Goal: Transaction & Acquisition: Subscribe to service/newsletter

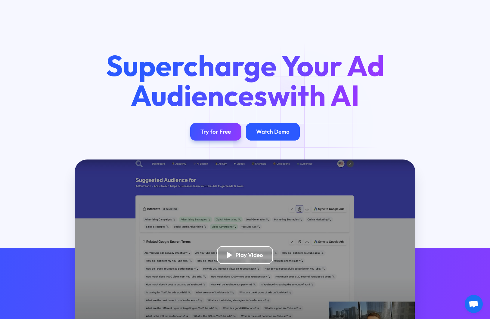
scroll to position [0, 0]
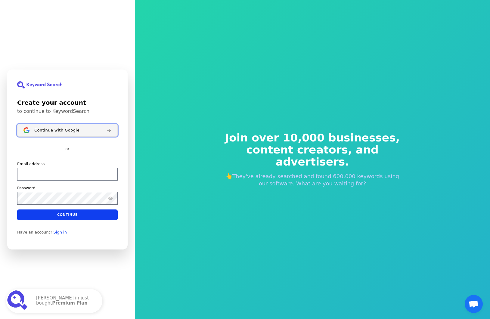
click at [79, 132] on div "Continue with Google" at bounding box center [67, 130] width 67 height 5
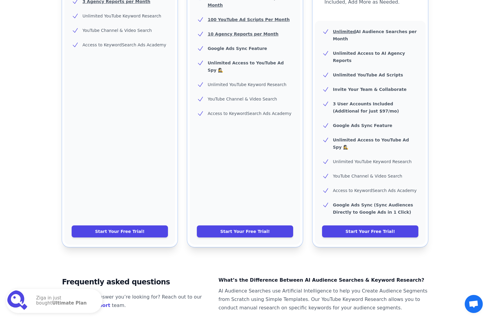
scroll to position [314, 0]
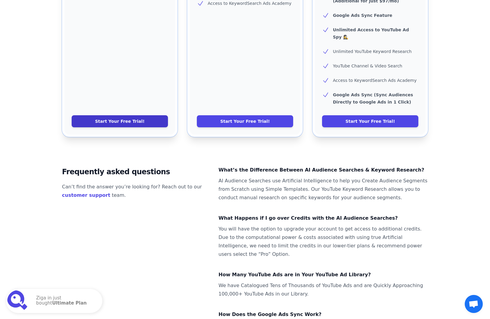
click at [139, 115] on link "Start Your Free Trial!" at bounding box center [120, 121] width 96 height 12
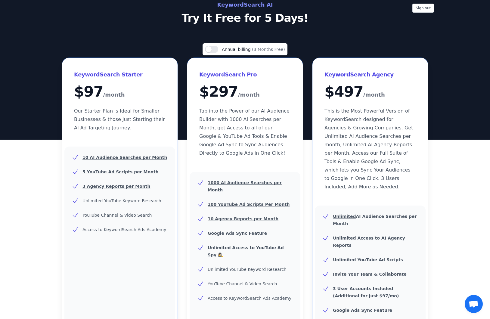
scroll to position [0, 0]
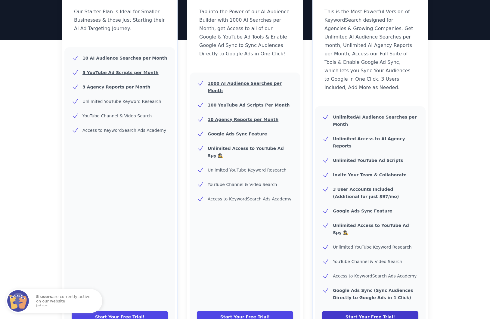
click at [360, 311] on link "Start Your Free Trial!" at bounding box center [370, 317] width 96 height 12
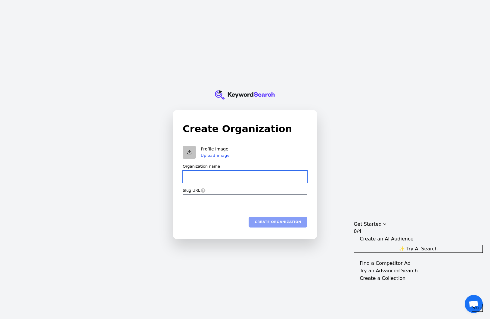
click at [239, 178] on input "Organization name" at bounding box center [245, 176] width 125 height 13
type input "M"
type input "m"
type input "Mu"
type input "mu"
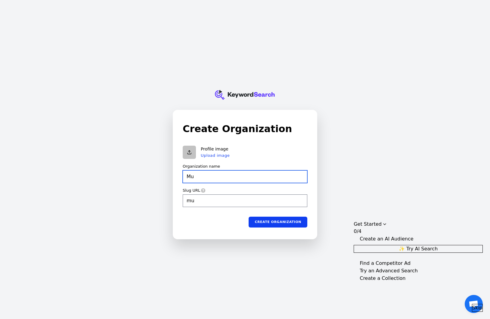
type input "Muh"
type input "muh"
type input "[PERSON_NAME]"
type input "Muham"
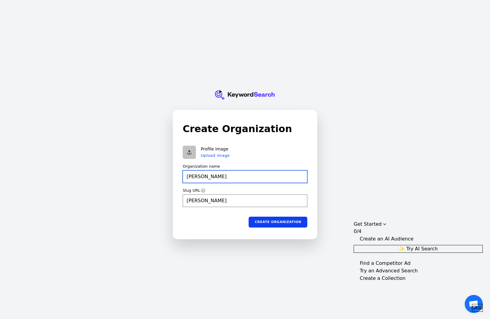
type input "[DEMOGRAPHIC_DATA]"
type input "Muhamm"
type input "[DEMOGRAPHIC_DATA]"
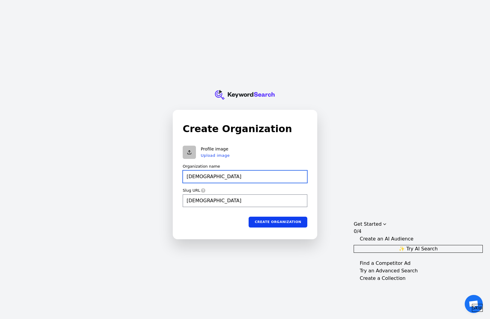
type input "[DEMOGRAPHIC_DATA]"
type input "[PERSON_NAME]"
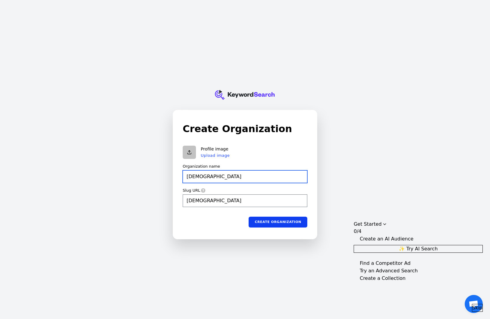
type input "[PERSON_NAME]"
type input "[PERSON_NAME]-has"
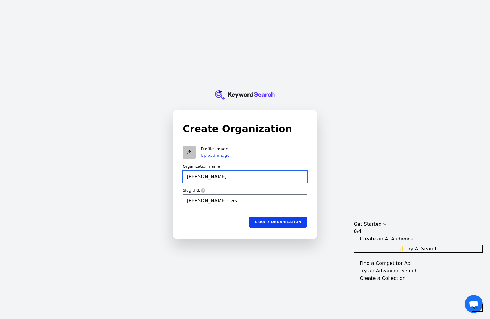
type input "[PERSON_NAME]"
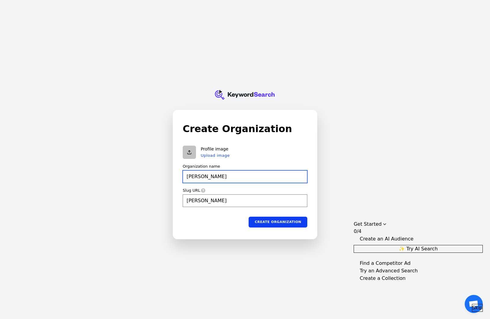
type input "[PERSON_NAME]"
click at [265, 147] on div "Profile image Upload image" at bounding box center [245, 152] width 125 height 13
click at [238, 178] on input "[PERSON_NAME]" at bounding box center [245, 176] width 125 height 13
type input "H"
type input "h"
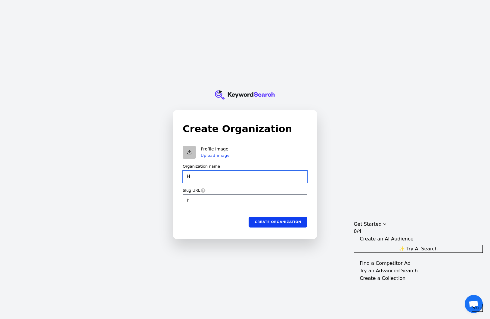
type input "Ha"
type input "ha"
type input "Has"
type input "has"
type input "Hash"
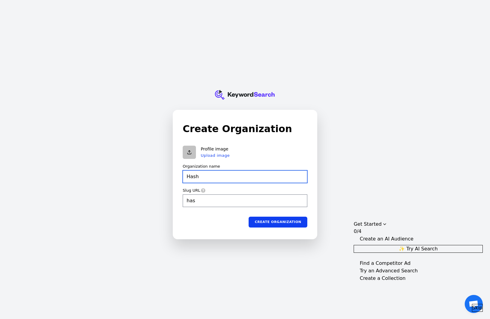
type input "hash"
type input "Hashi"
type input "hashi"
type input "Hashim"
type input "hashim"
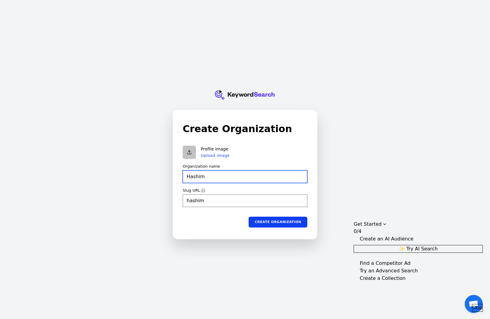
type input "Hashim"
type input "hashim"
type input "Hashim Y"
type input "hashim-y"
type input "[PERSON_NAME]"
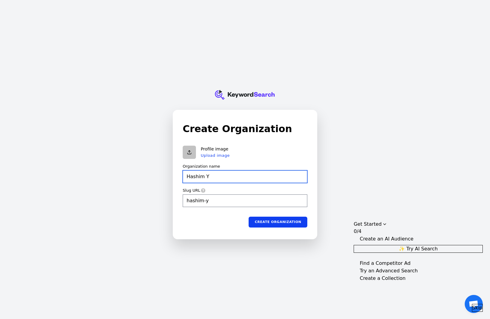
type input "hashim-ya"
type input "[PERSON_NAME]"
type input "hashim-yas"
type input "[PERSON_NAME]"
type input "hashim-yasi"
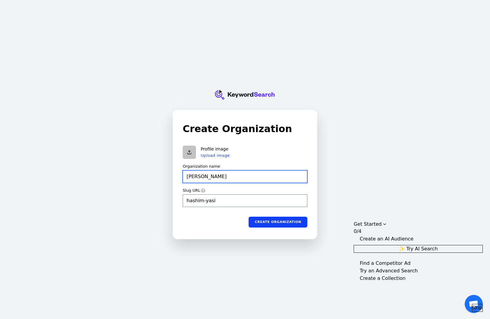
type input "[PERSON_NAME]"
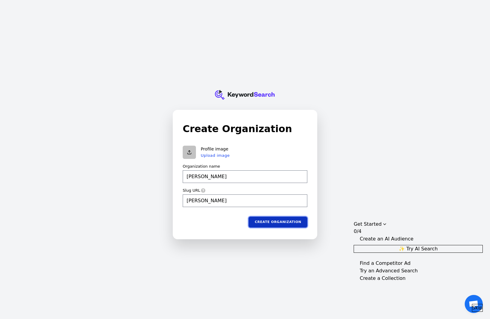
click at [272, 219] on button "Create organization" at bounding box center [278, 222] width 59 height 11
type input "[PERSON_NAME]"
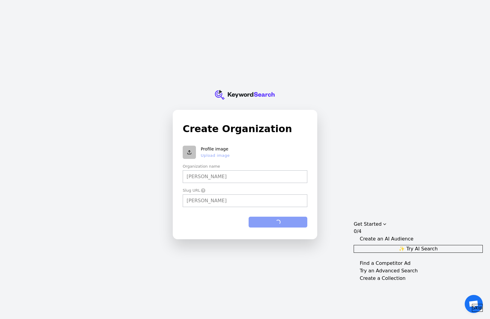
type input "[PERSON_NAME]"
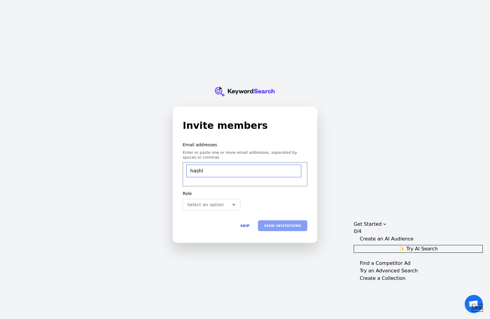
type input "hashim"
click at [243, 227] on button "Skip" at bounding box center [244, 225] width 21 height 11
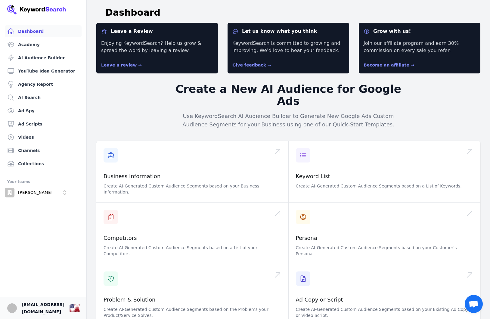
click at [38, 310] on span "[EMAIL_ADDRESS][DOMAIN_NAME]" at bounding box center [43, 308] width 43 height 14
click at [9, 307] on img "Open user button" at bounding box center [12, 308] width 10 height 10
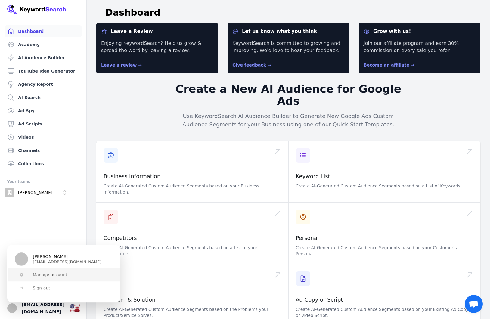
click at [46, 277] on span "Manage account" at bounding box center [50, 274] width 35 height 5
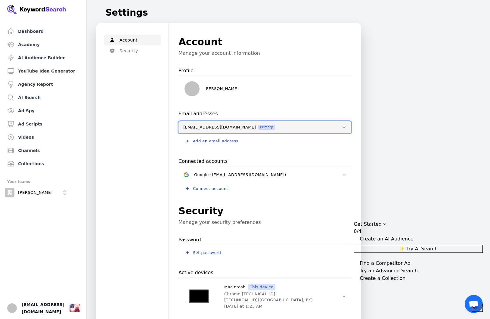
click at [224, 127] on span "[EMAIL_ADDRESS][DOMAIN_NAME]" at bounding box center [219, 127] width 73 height 5
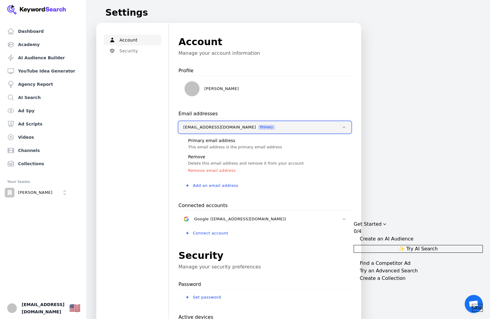
drag, startPoint x: 182, startPoint y: 126, endPoint x: 228, endPoint y: 129, distance: 46.1
click at [228, 129] on button "[EMAIL_ADDRESS][DOMAIN_NAME] Primary" at bounding box center [264, 127] width 173 height 12
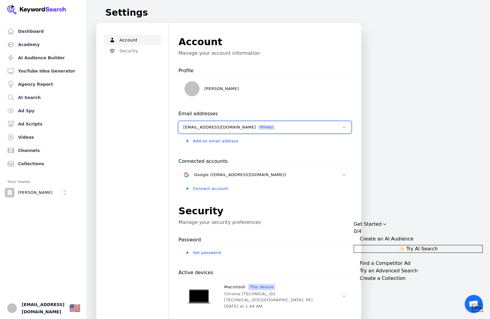
scroll to position [124, 0]
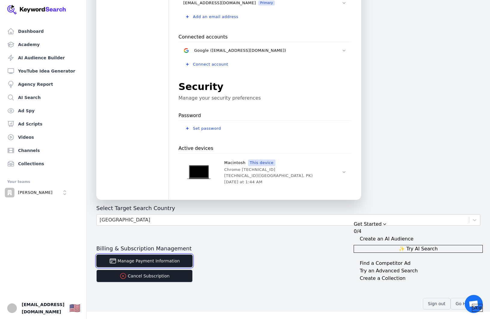
click at [178, 262] on button "Manage Payment Information" at bounding box center [144, 261] width 96 height 13
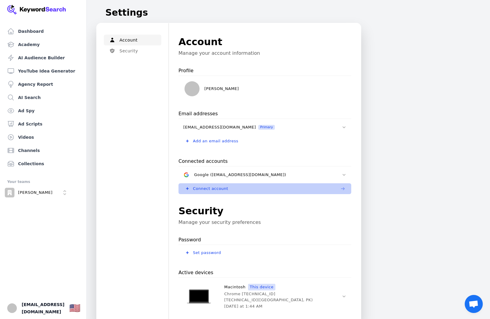
scroll to position [124, 0]
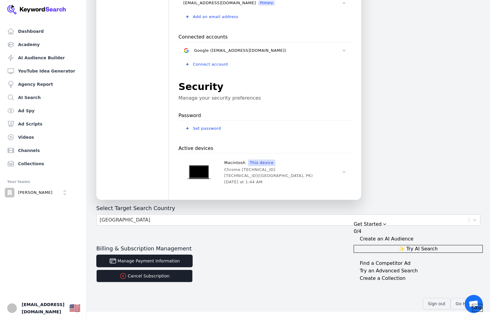
click at [414, 221] on div "Get Started" at bounding box center [418, 224] width 129 height 7
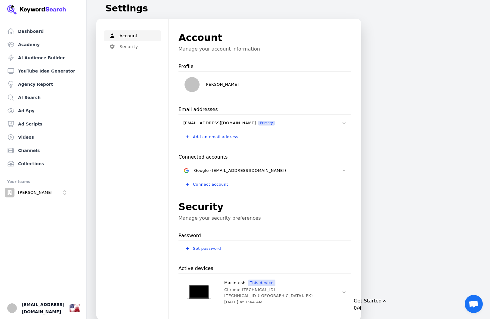
scroll to position [0, 0]
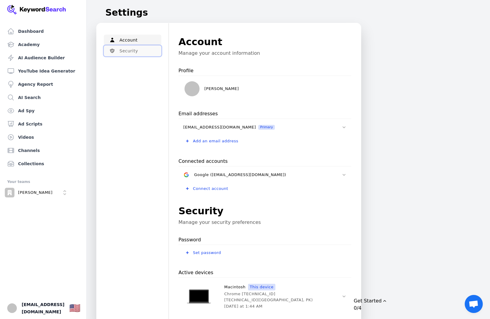
click at [144, 54] on button "Security" at bounding box center [132, 50] width 57 height 11
click at [56, 50] on link "Academy" at bounding box center [43, 45] width 77 height 12
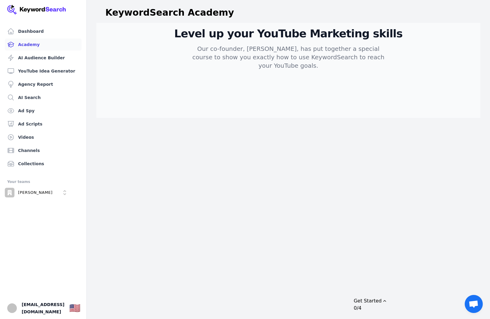
click at [54, 56] on link "AI Audience Builder" at bounding box center [43, 58] width 77 height 12
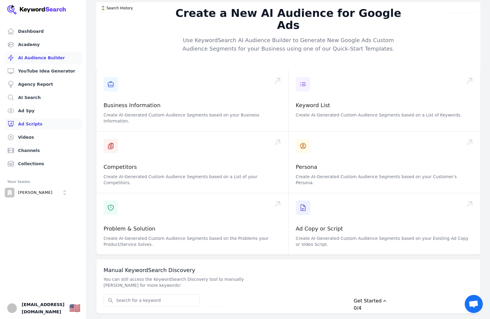
click at [40, 127] on link "Ad Scripts" at bounding box center [43, 124] width 77 height 12
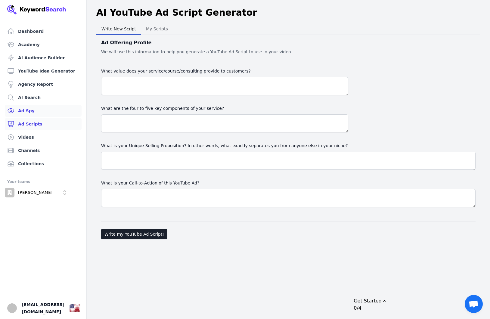
click at [41, 108] on link "Ad Spy" at bounding box center [43, 111] width 77 height 12
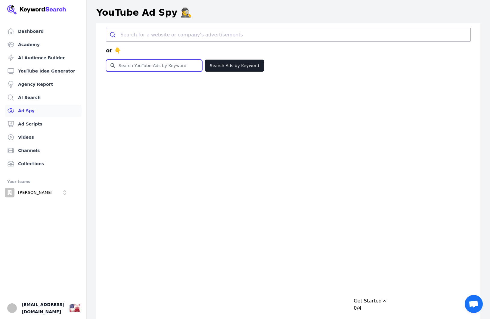
scroll to position [0, 0]
click at [160, 69] on input "Search for YouTube Keywords" at bounding box center [154, 65] width 96 height 11
type input "affiliate marketing"
click at [247, 67] on button "Search Ads by Keyword" at bounding box center [235, 65] width 60 height 12
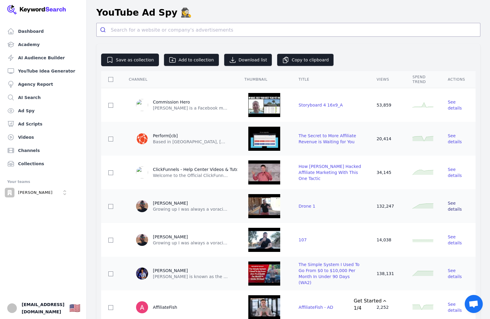
click at [455, 206] on span "See details" at bounding box center [455, 206] width 14 height 11
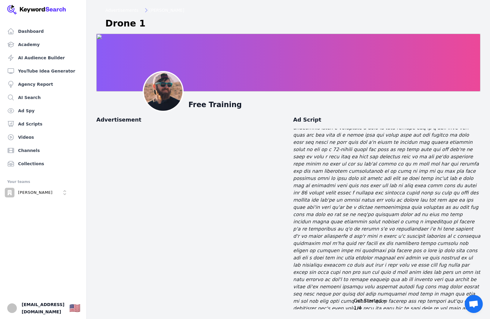
click at [137, 10] on ol "Advertisements John Crestani" at bounding box center [144, 10] width 79 height 6
click at [132, 10] on span "Advertisements" at bounding box center [121, 10] width 33 height 6
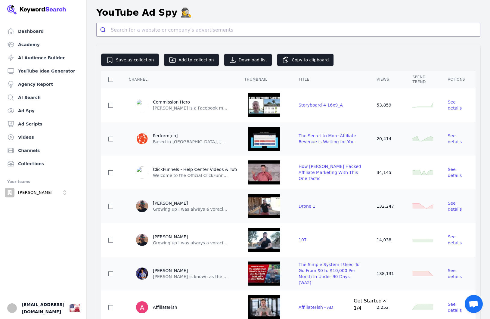
click at [416, 79] on div "Spend Trend" at bounding box center [422, 80] width 21 height 10
click at [450, 102] on span "See details" at bounding box center [455, 105] width 14 height 11
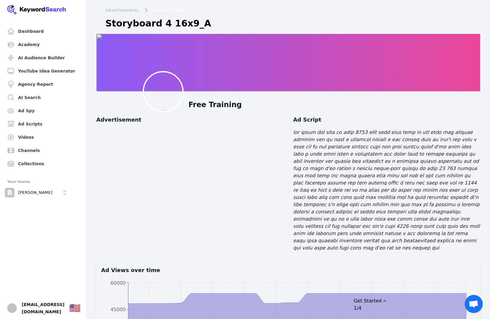
click at [131, 12] on span "Advertisements" at bounding box center [121, 10] width 33 height 6
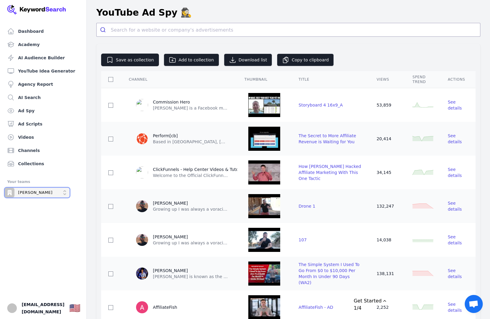
click at [62, 192] on icon "Open organization switcher" at bounding box center [64, 192] width 5 height 5
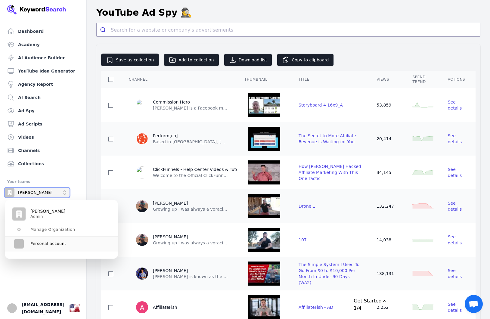
click at [62, 192] on icon "Close organization switcher" at bounding box center [64, 192] width 5 height 5
